Goal: Find specific page/section: Find specific page/section

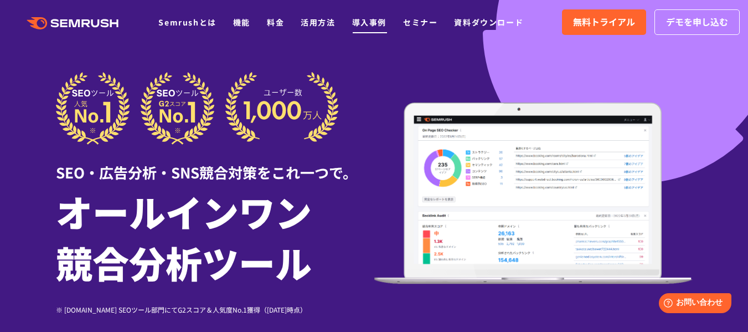
click at [373, 23] on link "導入事例" at bounding box center [369, 22] width 34 height 11
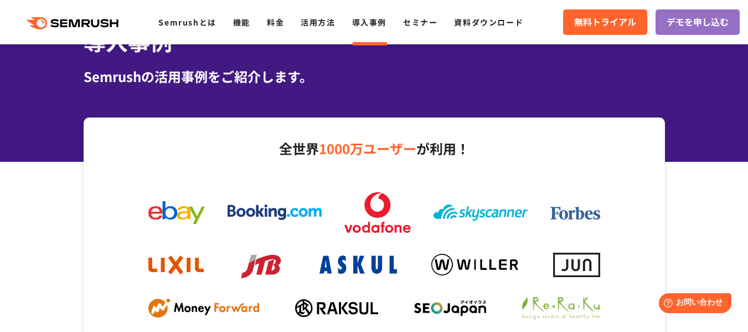
scroll to position [142, 0]
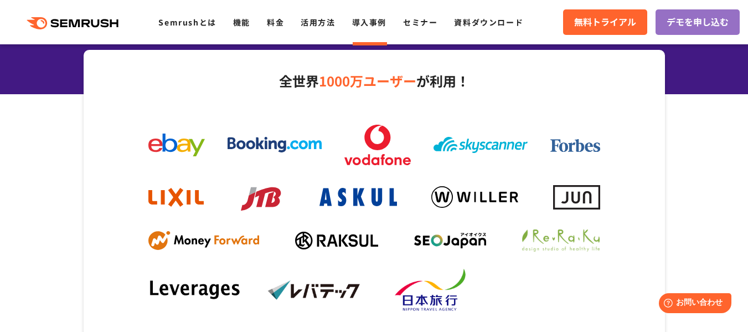
click at [100, 17] on icon ".cls {fill: #FF642D;}" at bounding box center [73, 23] width 125 height 12
